Goal: Understand process/instructions

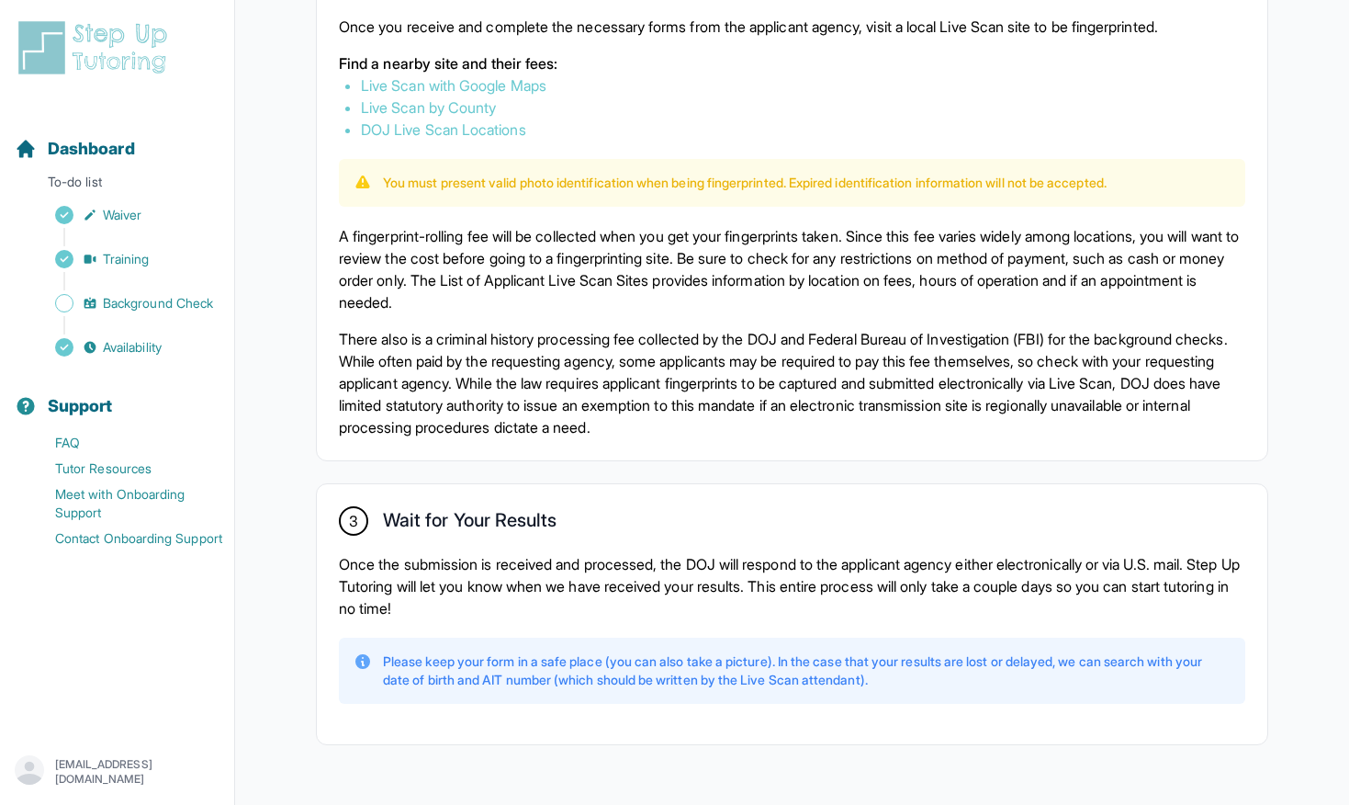
scroll to position [1134, 0]
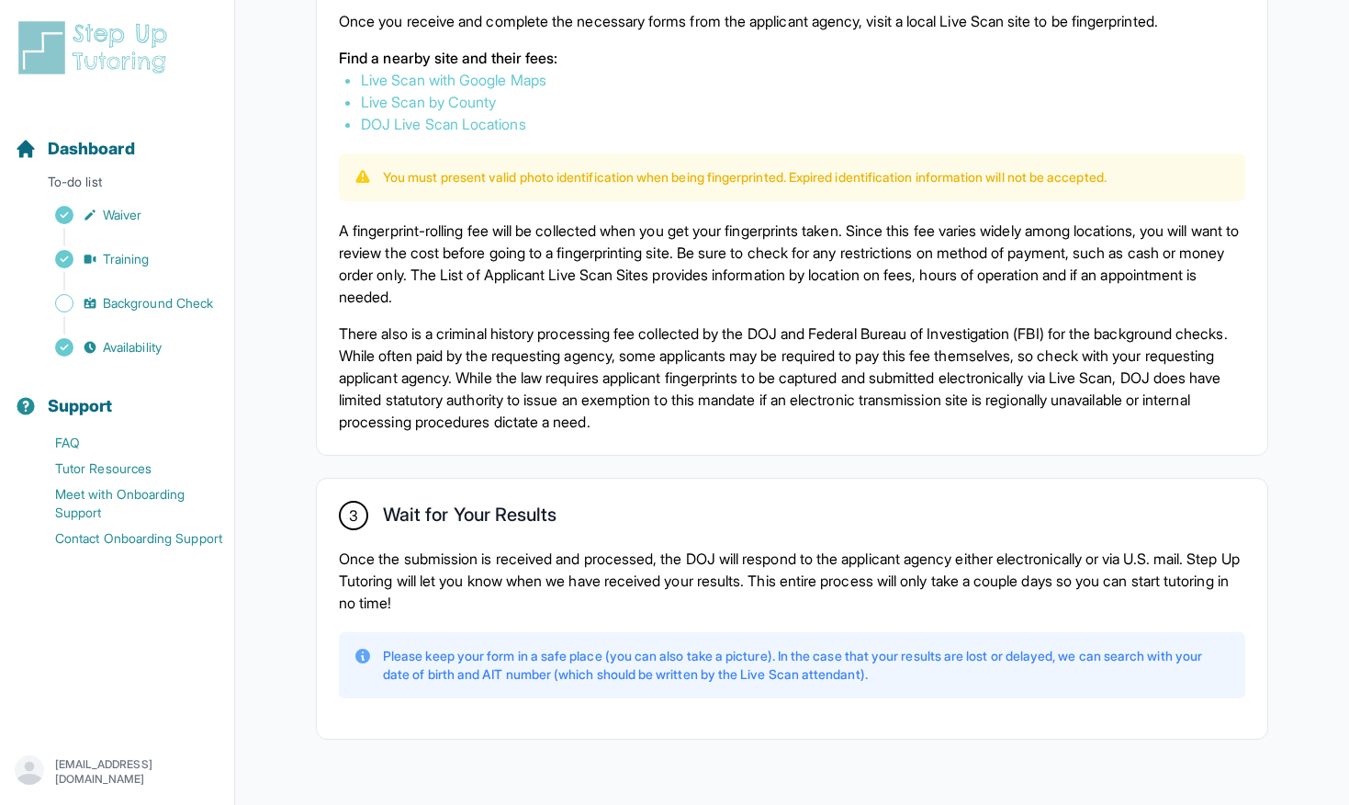
click at [545, 276] on p "A fingerprint-rolling fee will be collected when you get your fingerprints take…" at bounding box center [792, 264] width 907 height 88
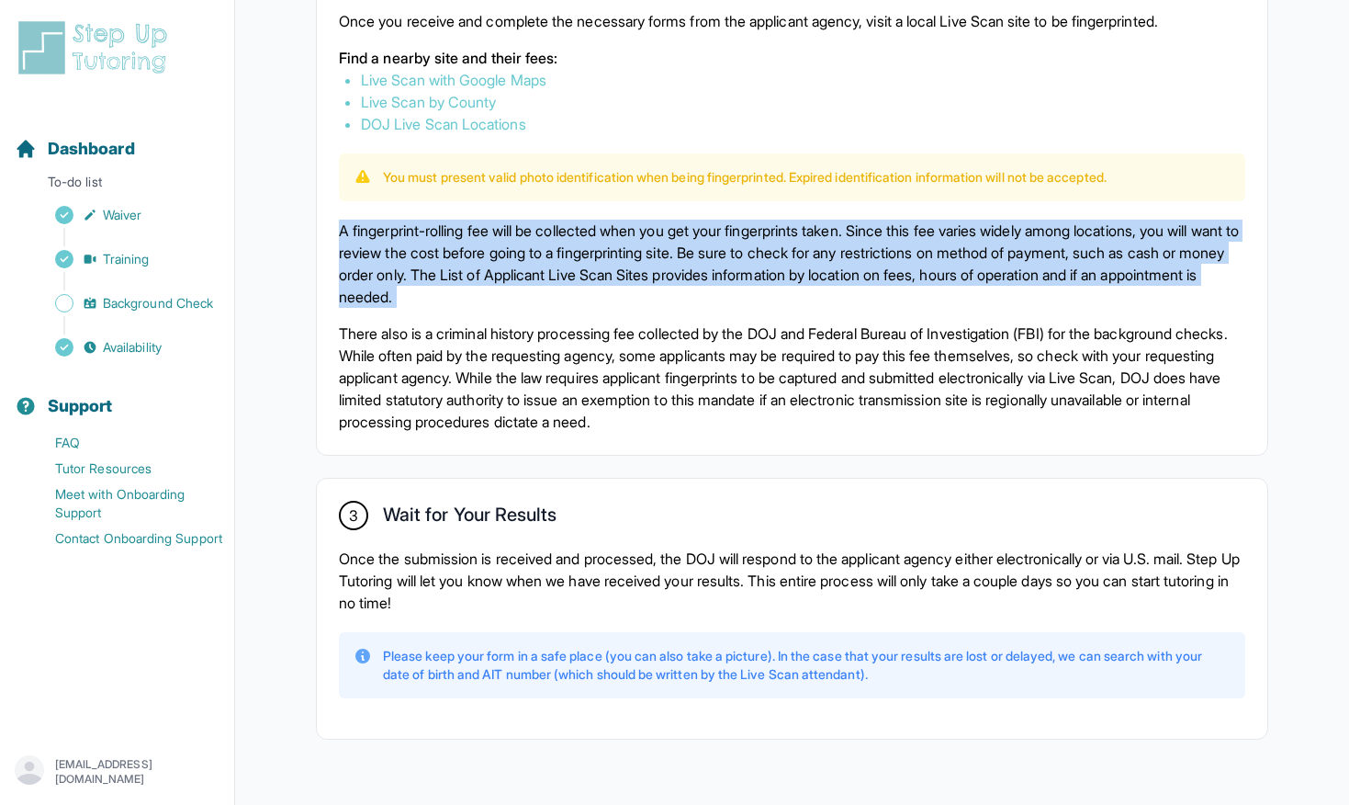
click at [545, 276] on p "A fingerprint-rolling fee will be collected when you get your fingerprints take…" at bounding box center [792, 264] width 907 height 88
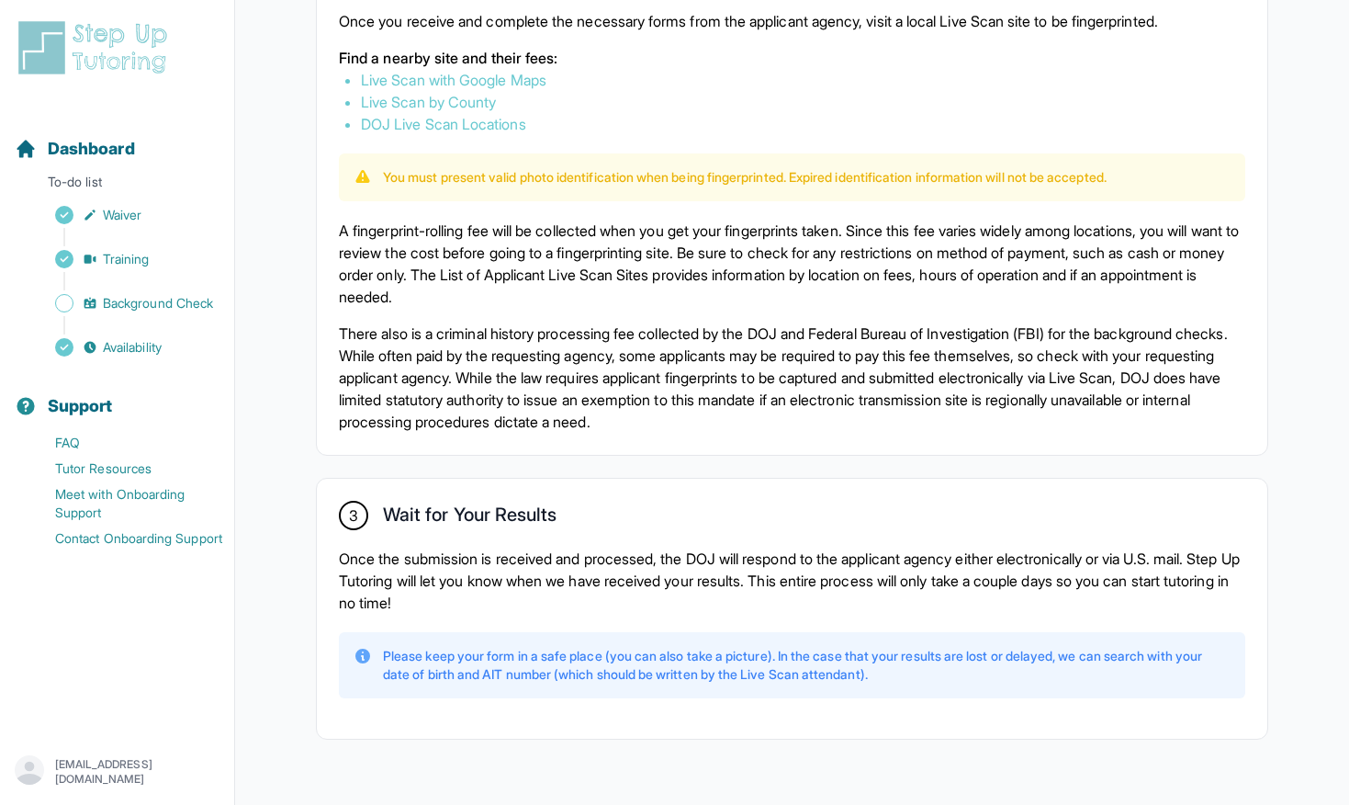
click at [545, 265] on p "A fingerprint-rolling fee will be collected when you get your fingerprints take…" at bounding box center [792, 264] width 907 height 88
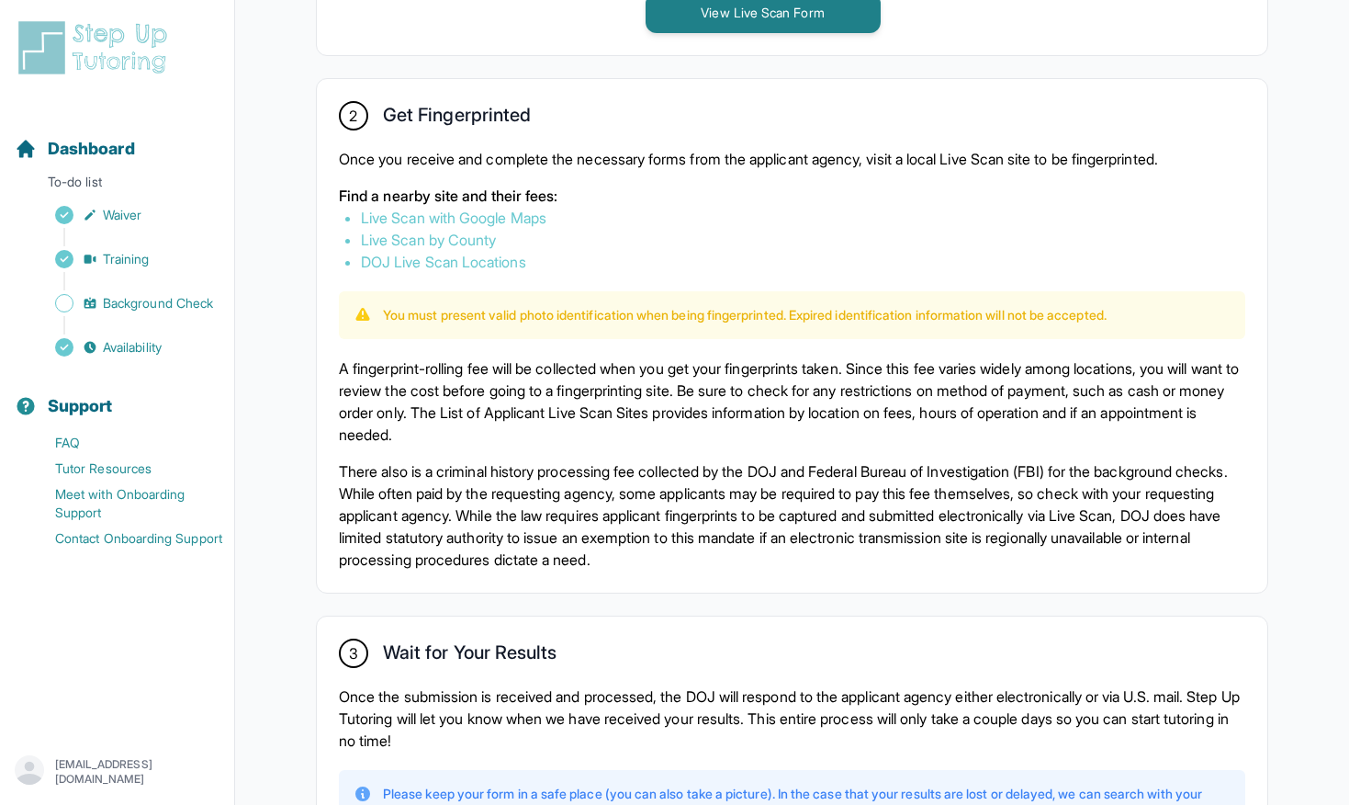
scroll to position [927, 0]
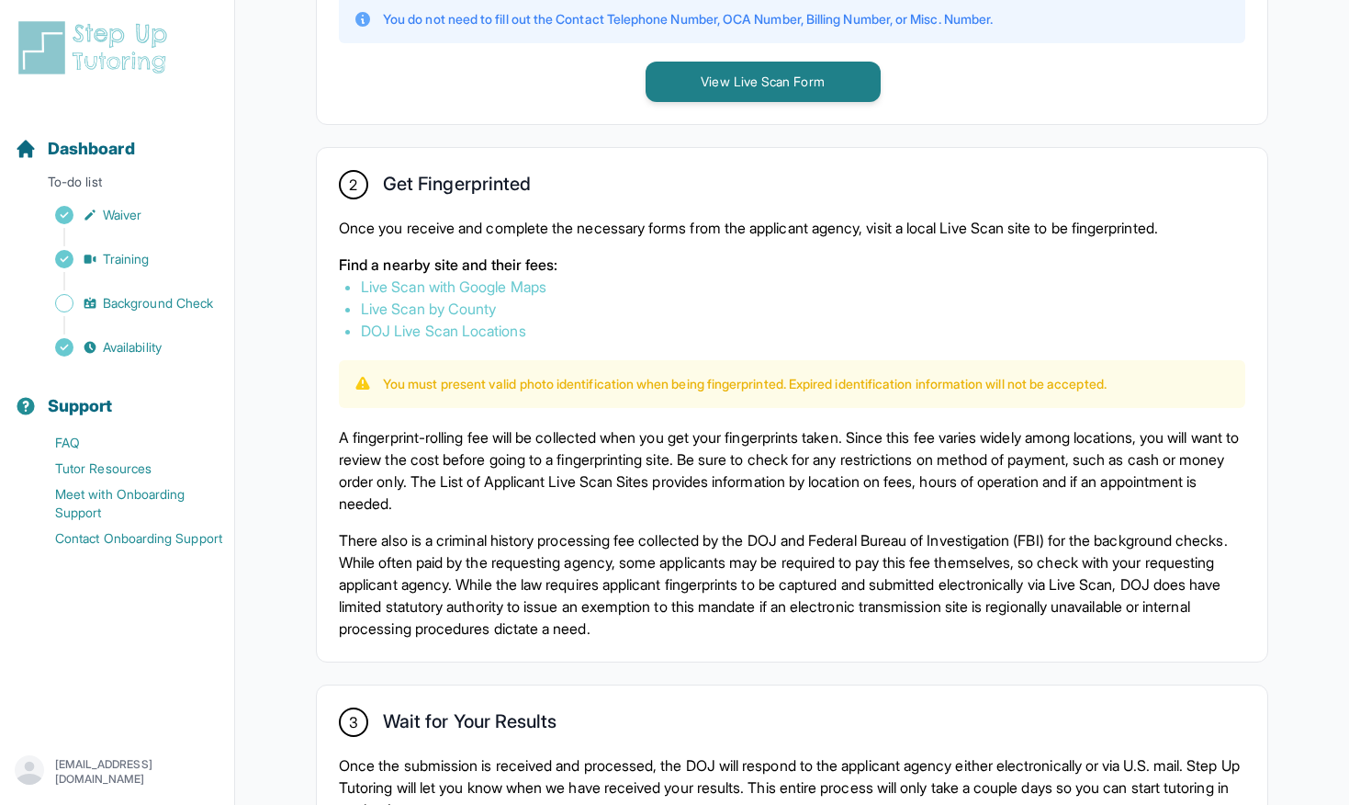
click at [509, 208] on div "2 Get Fingerprinted Once you receive and complete the necessary forms from the …" at bounding box center [792, 404] width 951 height 513
click at [510, 210] on div "2 Get Fingerprinted Once you receive and complete the necessary forms from the …" at bounding box center [792, 404] width 951 height 513
click at [510, 223] on p "Once you receive and complete the necessary forms from the applicant agency, vi…" at bounding box center [792, 228] width 907 height 22
click at [502, 279] on link "Live Scan with Google Maps" at bounding box center [454, 286] width 186 height 18
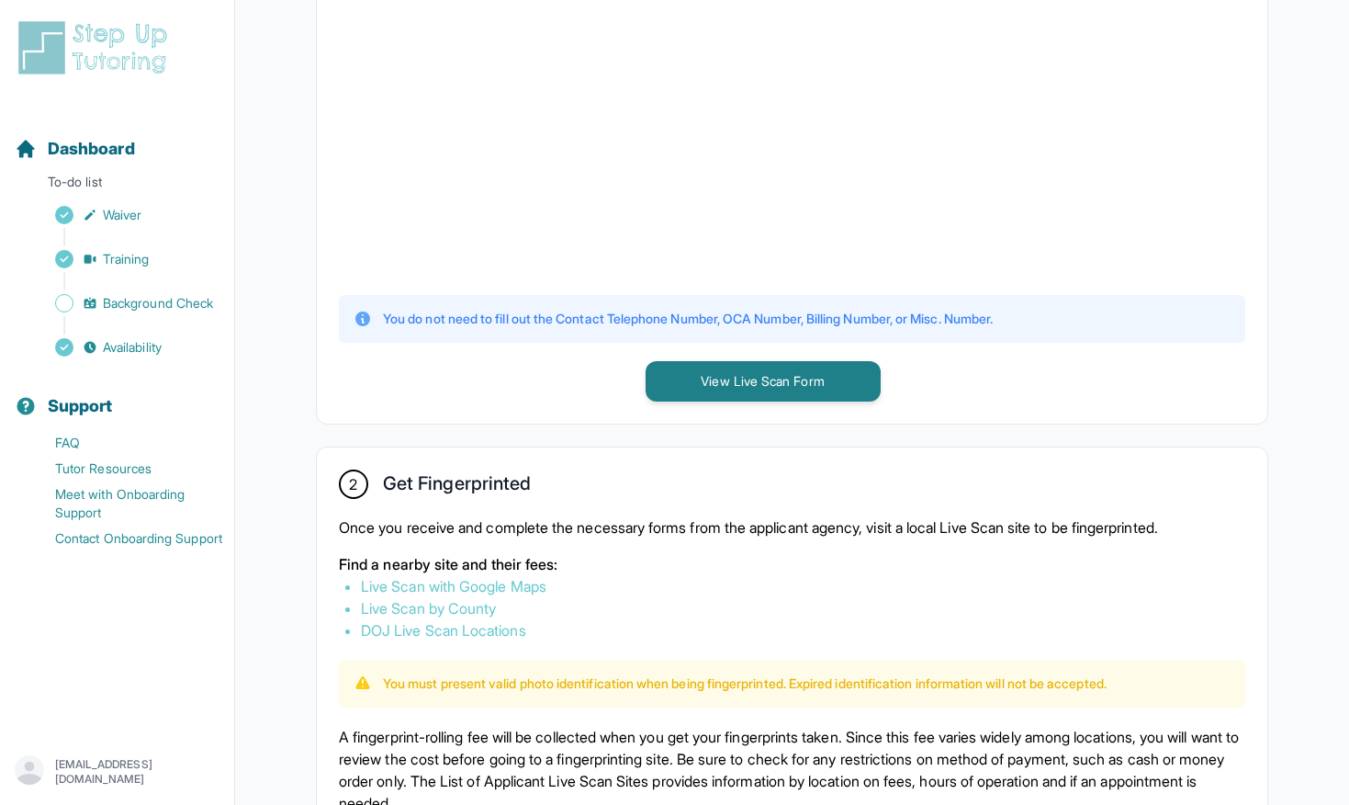
scroll to position [566, 0]
